Goal: Answer question/provide support: Answer question/provide support

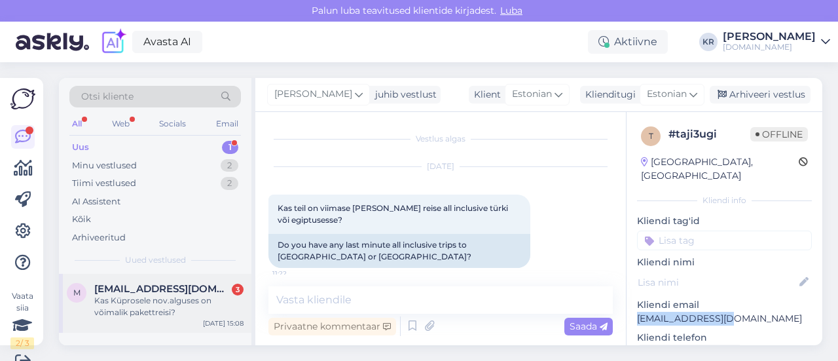
scroll to position [20, 0]
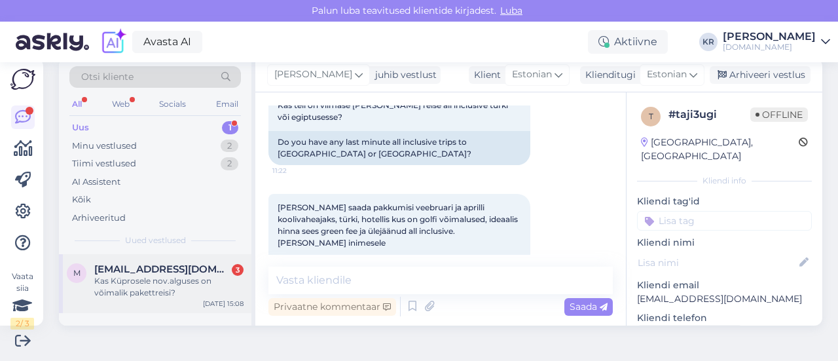
click at [187, 278] on div "Kas Küprosele nov.alguses on võimalik pakettreisi?" at bounding box center [168, 287] width 149 height 24
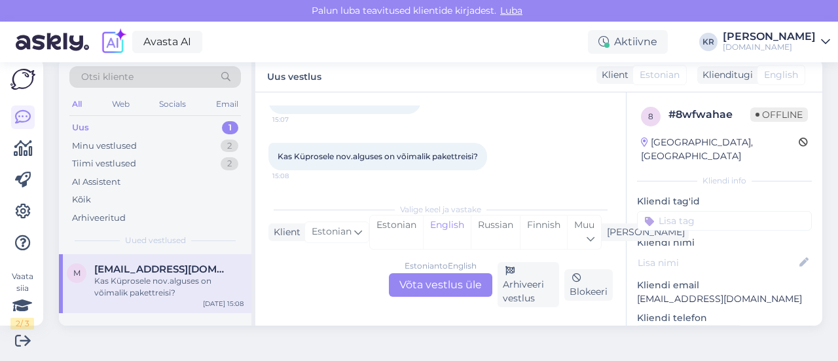
click at [433, 277] on div "Estonian to English Võta vestlus üle" at bounding box center [440, 285] width 103 height 24
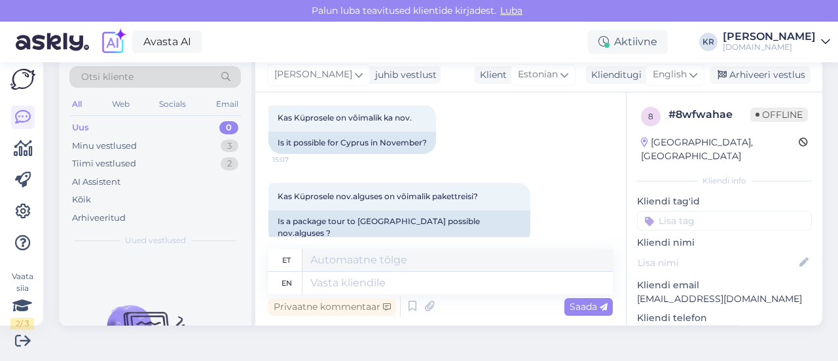
scroll to position [158, 0]
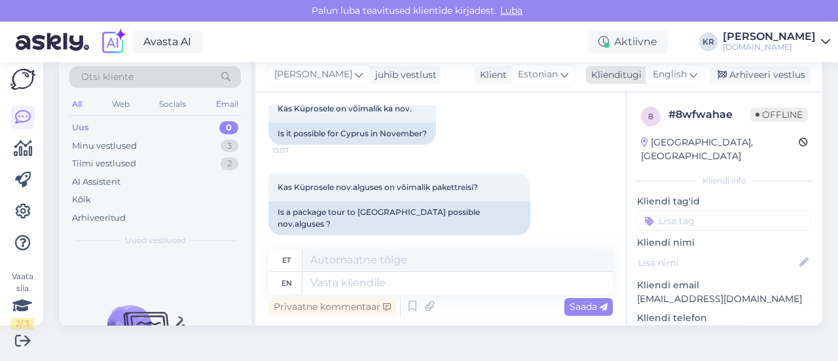
click at [662, 71] on span "English" at bounding box center [669, 74] width 34 height 14
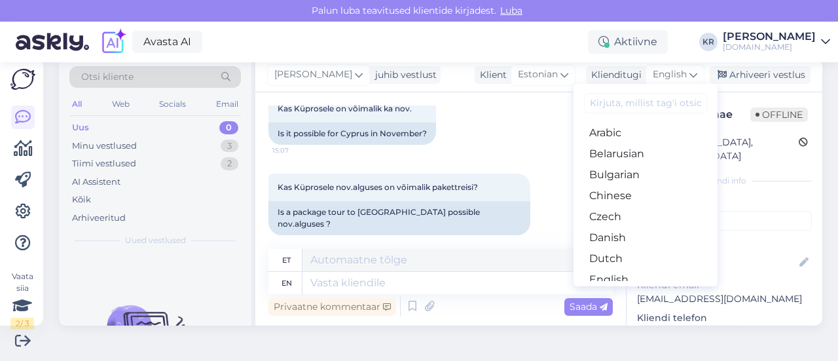
click at [615, 290] on link "Estonian" at bounding box center [645, 300] width 144 height 21
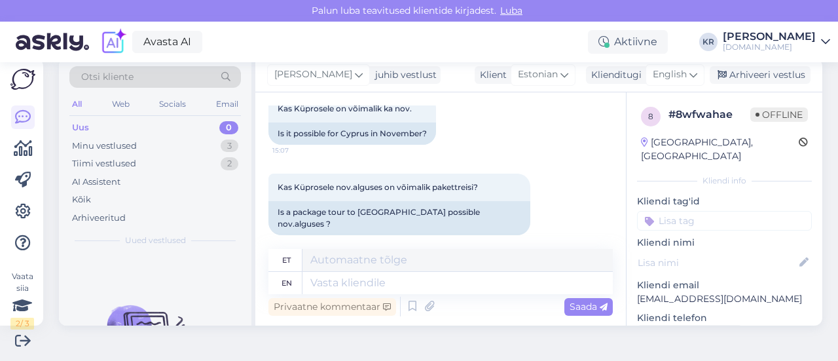
scroll to position [141, 0]
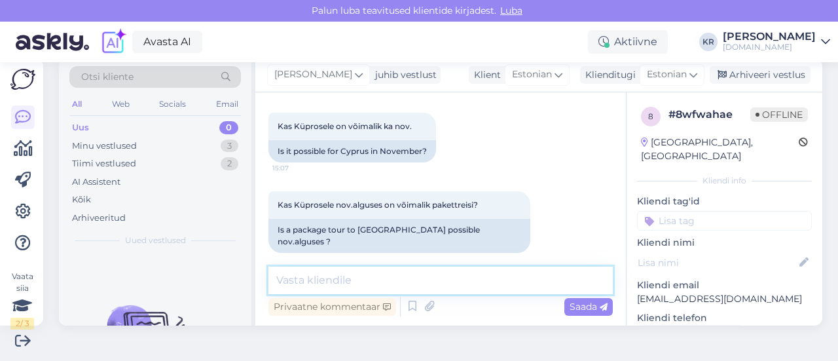
click at [426, 279] on textarea at bounding box center [440, 279] width 344 height 27
type textarea "t"
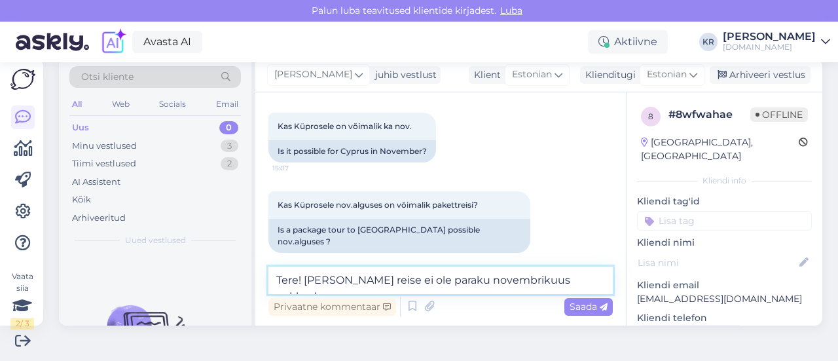
type textarea "Tere! [PERSON_NAME] reise ei ole paraku novembrikuus pakkuda."
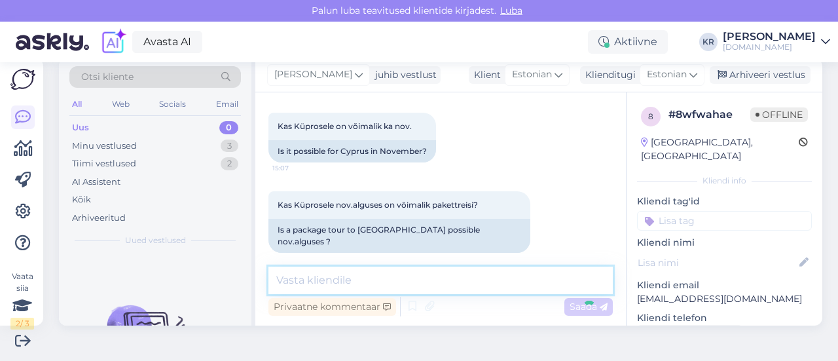
scroll to position [197, 0]
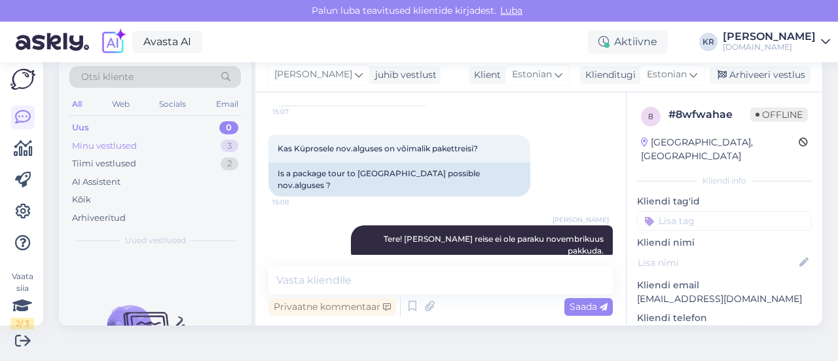
click at [186, 147] on div "Minu vestlused 3" at bounding box center [154, 146] width 171 height 18
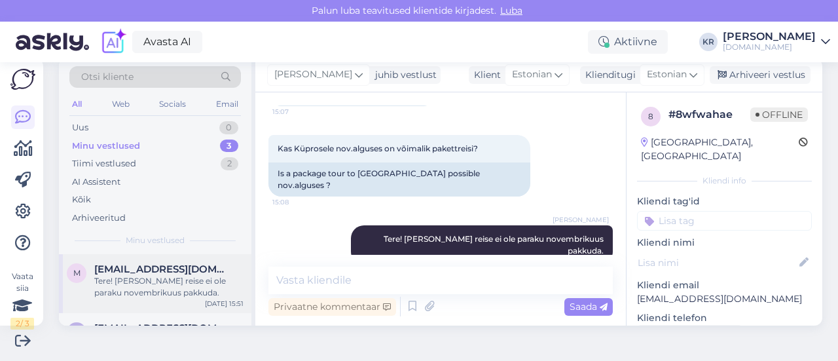
click at [164, 286] on div "Tere! [PERSON_NAME] reise ei ole paraku novembrikuus pakkuda." at bounding box center [168, 287] width 149 height 24
click at [745, 74] on div "Arhiveeri vestlus" at bounding box center [759, 75] width 101 height 18
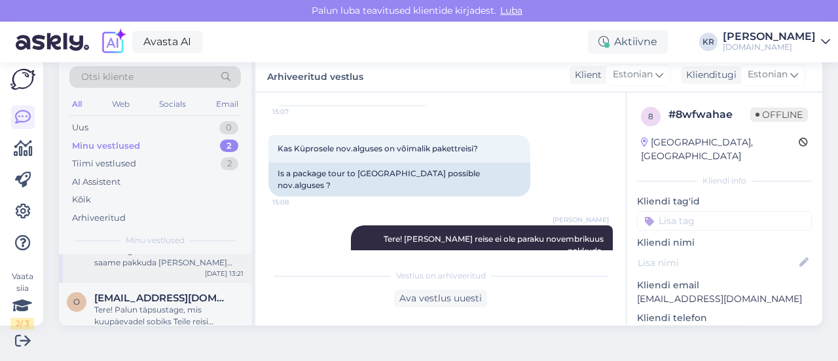
scroll to position [45, 0]
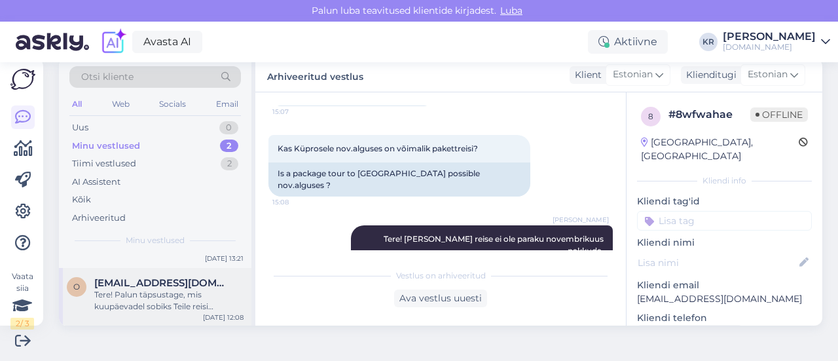
click at [162, 296] on div "Tere! Palun täpsustage, mis kuupäevadel sobiks Teile reisi alustada?" at bounding box center [168, 301] width 149 height 24
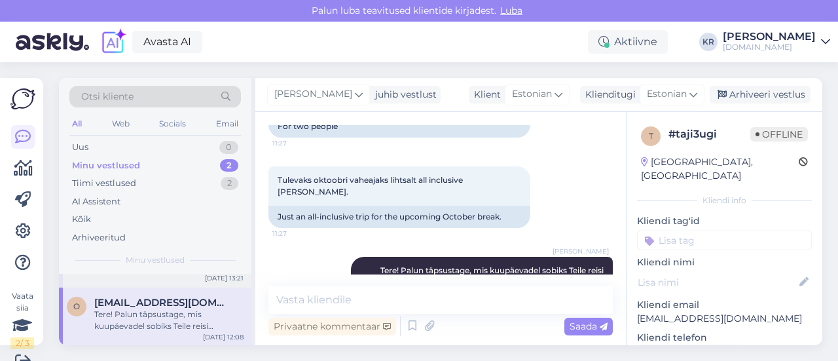
scroll to position [0, 0]
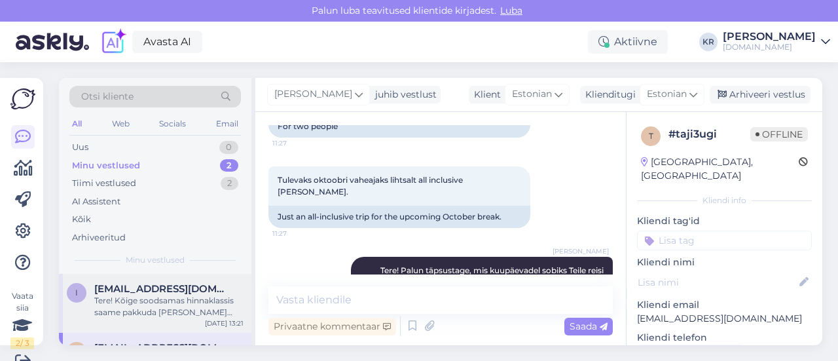
click at [194, 304] on div "Tere! Kõige soodsamas hinnaklassis saame pakkuda [PERSON_NAME] reise. Väga head…" at bounding box center [168, 306] width 149 height 24
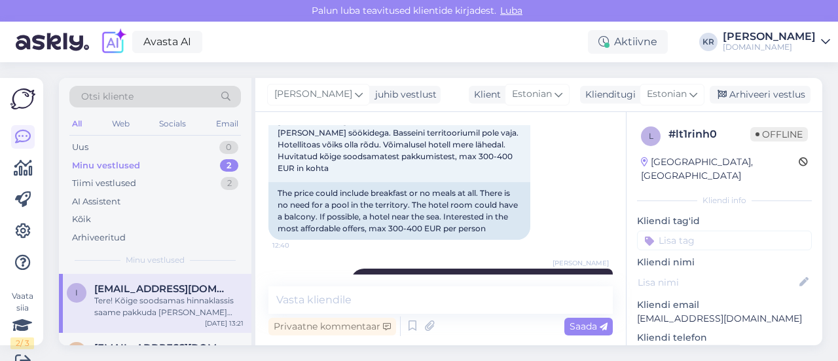
scroll to position [20, 0]
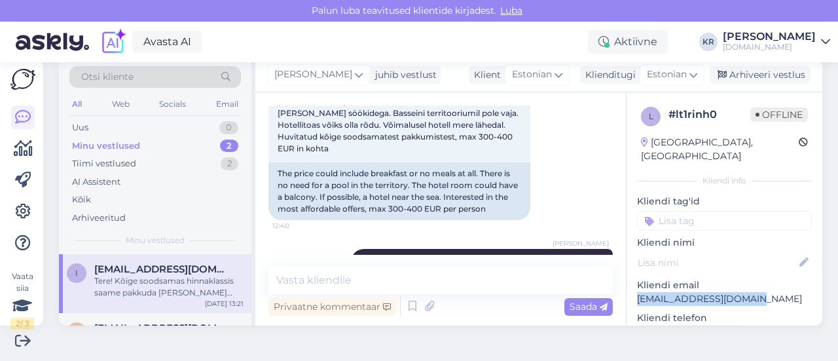
drag, startPoint x: 733, startPoint y: 283, endPoint x: 623, endPoint y: 290, distance: 110.1
click at [626, 290] on div "l # lt1rinh0 Offline [GEOGRAPHIC_DATA], [GEOGRAPHIC_DATA] Kliendi info Kliendi …" at bounding box center [724, 368] width 196 height 552
copy p "[EMAIL_ADDRESS][DOMAIN_NAME]"
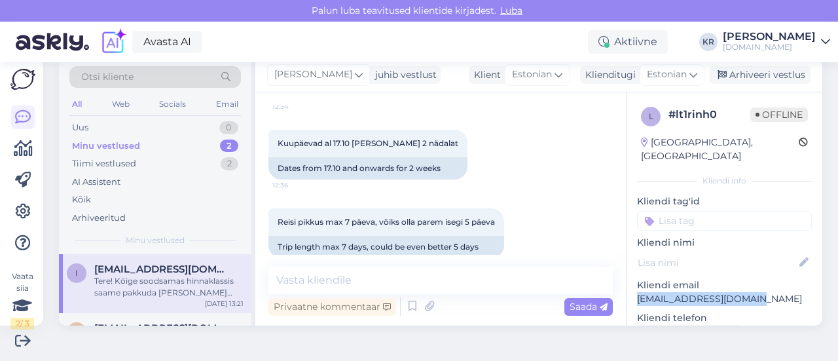
scroll to position [223, 0]
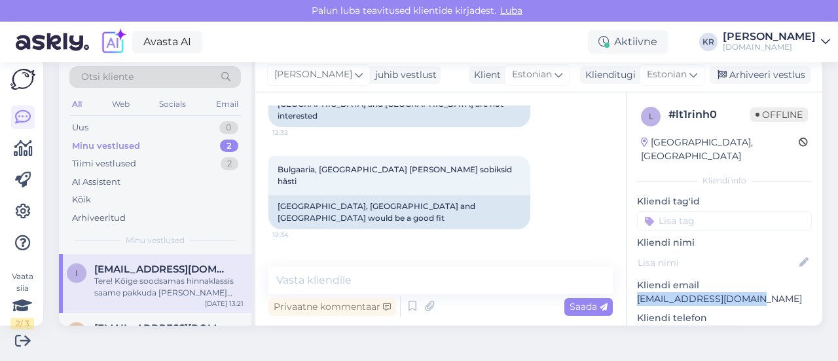
drag, startPoint x: 715, startPoint y: 73, endPoint x: 673, endPoint y: 110, distance: 56.6
click at [717, 72] on icon at bounding box center [721, 75] width 9 height 9
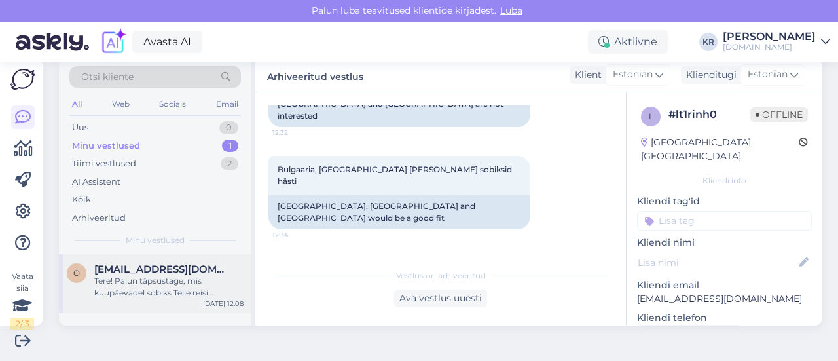
click at [177, 284] on div "Tere! Palun täpsustage, mis kuupäevadel sobiks Teile reisi alustada?" at bounding box center [168, 287] width 149 height 24
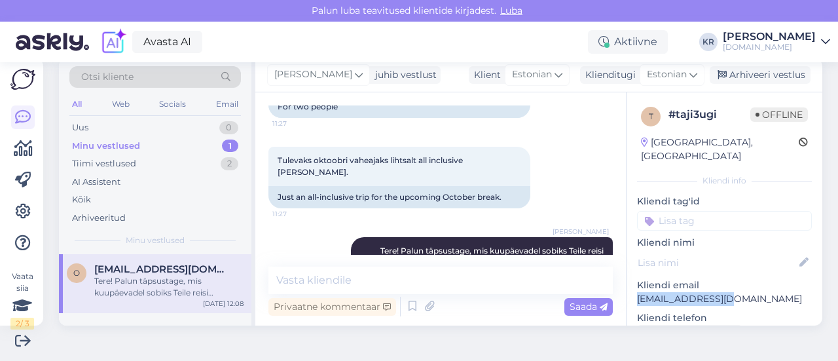
drag, startPoint x: 722, startPoint y: 285, endPoint x: 621, endPoint y: 282, distance: 101.5
click at [626, 282] on div "t # taji3ugi Offline [GEOGRAPHIC_DATA], [GEOGRAPHIC_DATA] Kliendi info Kliendi …" at bounding box center [724, 368] width 196 height 552
copy p "[EMAIL_ADDRESS][DOMAIN_NAME]"
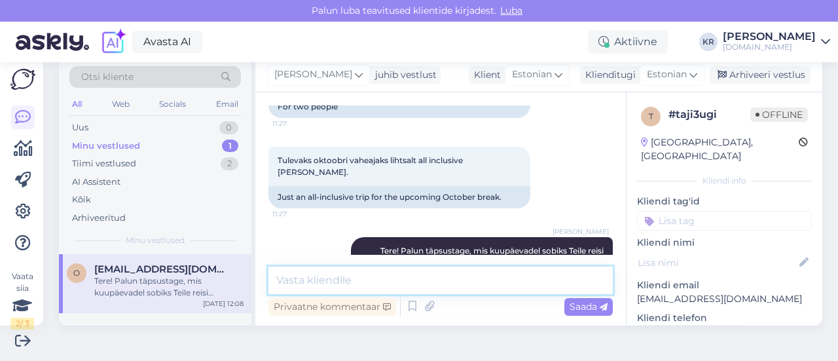
click at [391, 277] on textarea at bounding box center [440, 279] width 344 height 27
type textarea "P"
type textarea "S"
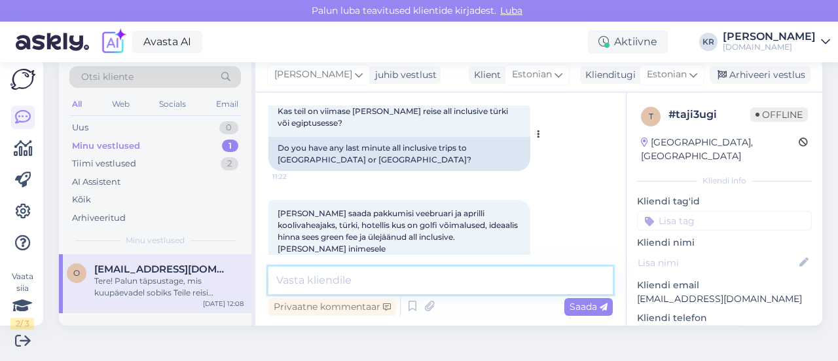
scroll to position [149, 0]
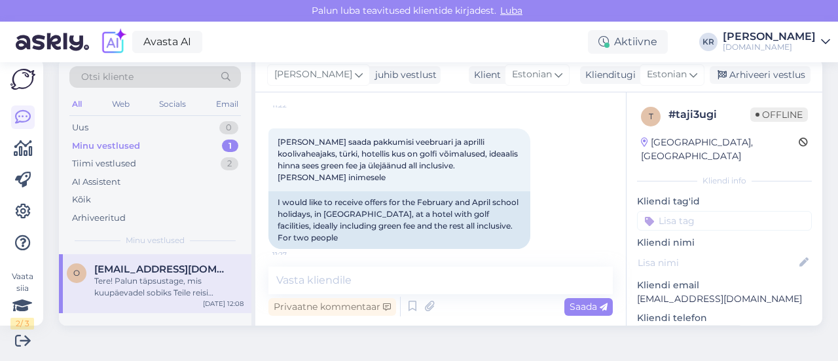
click at [188, 289] on div "Tere! Palun täpsustage, mis kuupäevadel sobiks Teile reisi alustada?" at bounding box center [168, 287] width 149 height 24
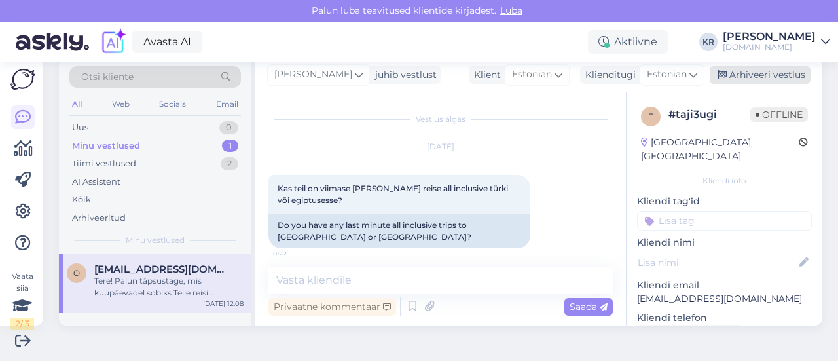
click at [741, 70] on div "Arhiveeri vestlus" at bounding box center [759, 75] width 101 height 18
